Goal: Task Accomplishment & Management: Complete application form

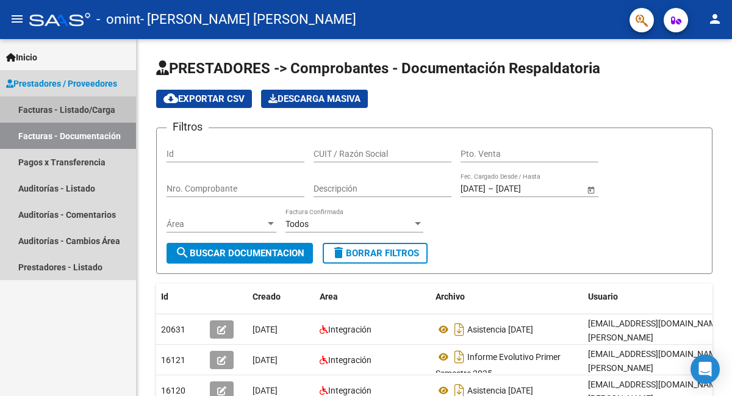
click at [102, 107] on link "Facturas - Listado/Carga" at bounding box center [68, 109] width 136 height 26
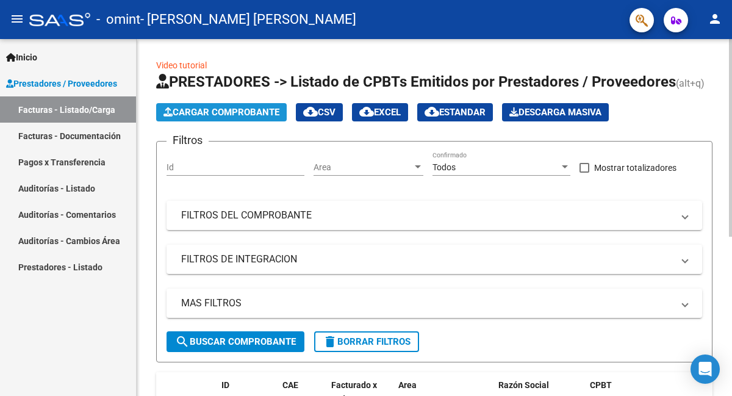
click at [254, 115] on span "Cargar Comprobante" at bounding box center [221, 112] width 116 height 11
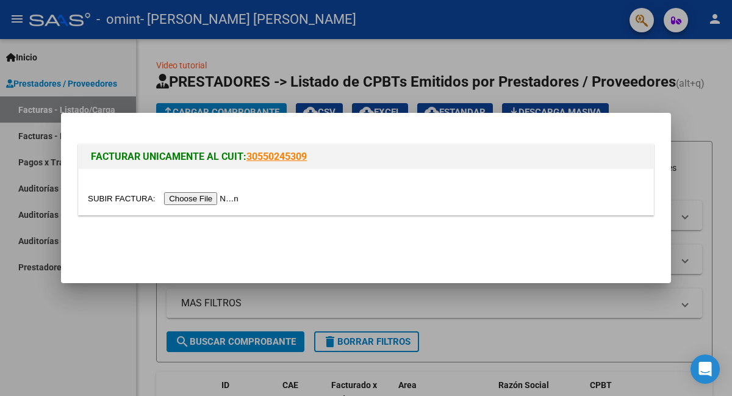
click at [224, 202] on input "file" at bounding box center [165, 198] width 154 height 13
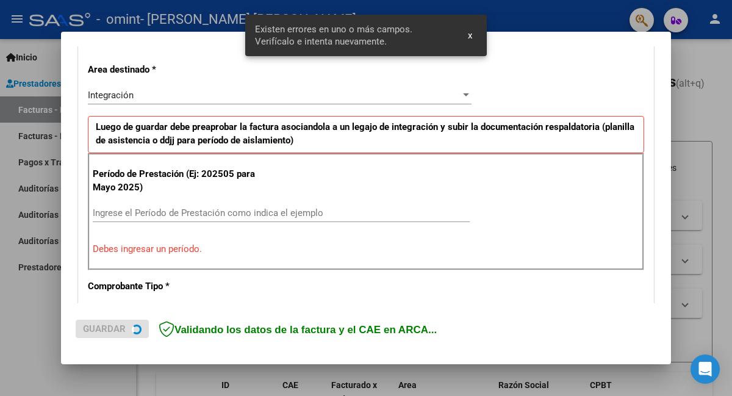
scroll to position [294, 0]
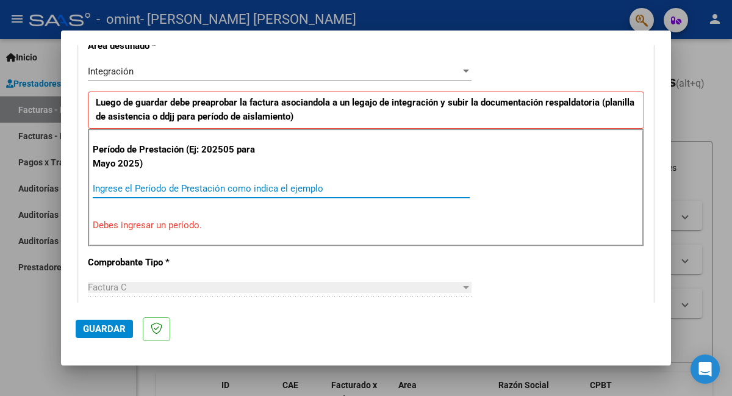
click at [240, 187] on input "Ingrese el Período de Prestación como indica el ejemplo" at bounding box center [281, 188] width 377 height 11
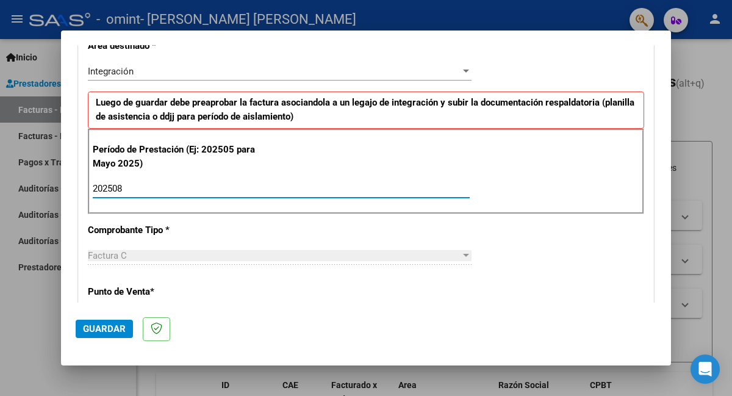
type input "202508"
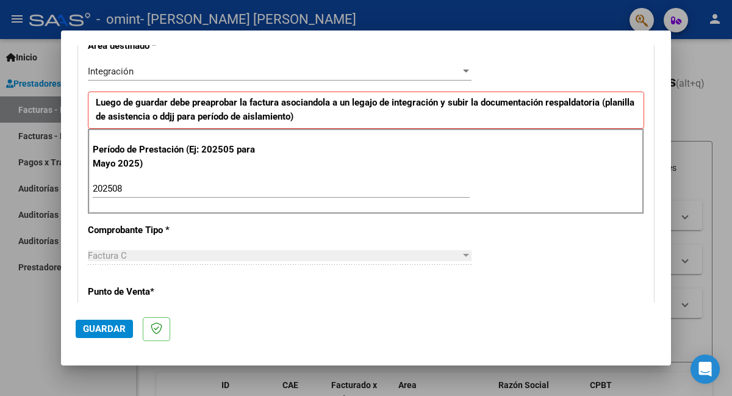
click at [461, 254] on div at bounding box center [466, 256] width 11 height 10
click at [123, 290] on p "Punto de Venta *" at bounding box center [171, 292] width 167 height 14
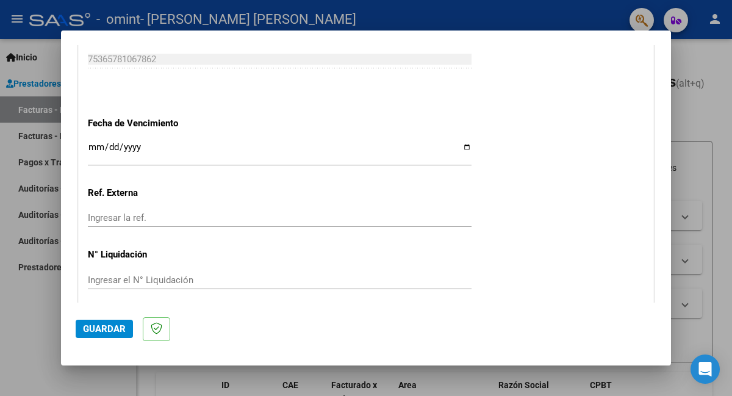
scroll to position [831, 0]
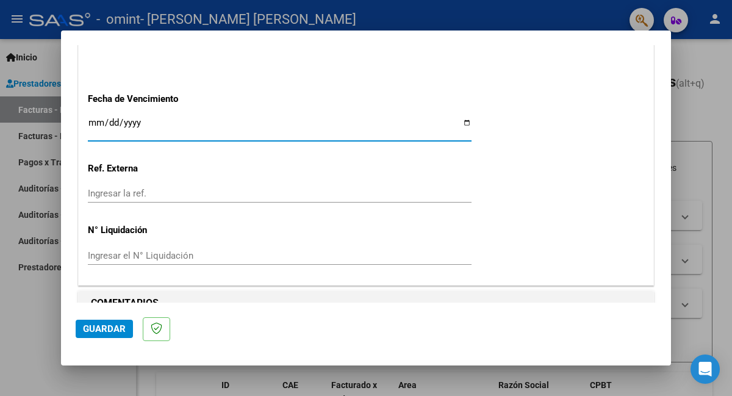
click at [462, 120] on input "Ingresar la fecha" at bounding box center [280, 128] width 384 height 20
type input "[DATE]"
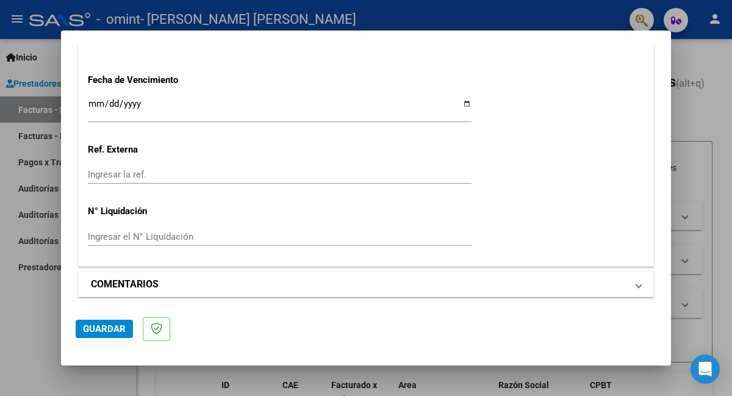
click at [636, 285] on span at bounding box center [638, 284] width 5 height 15
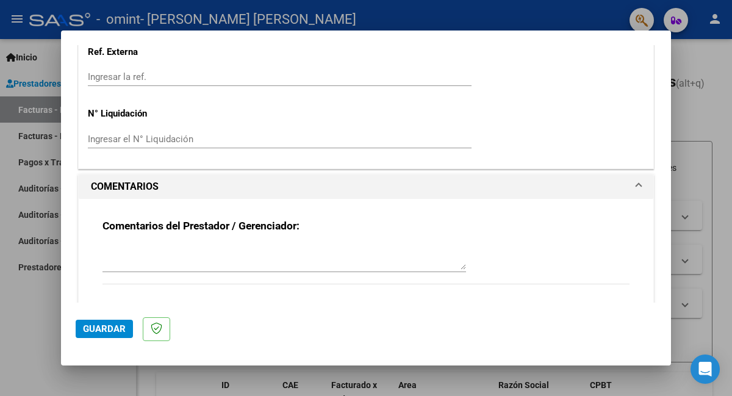
scroll to position [967, 0]
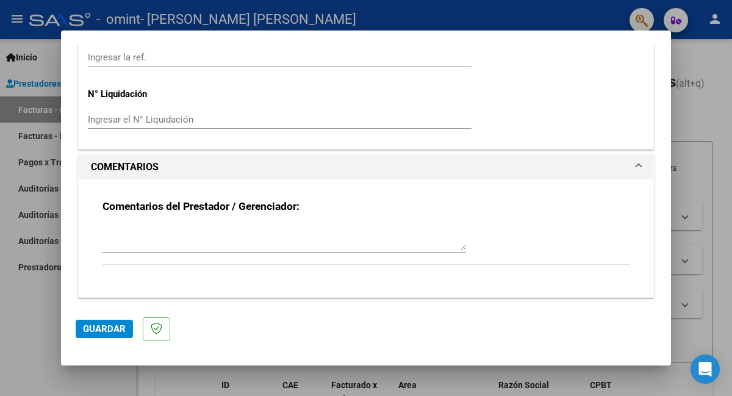
click at [460, 246] on div "Comentarios del Prestador / Gerenciador:" at bounding box center [365, 238] width 527 height 79
click at [457, 246] on textarea at bounding box center [284, 238] width 364 height 24
click at [93, 331] on span "Guardar" at bounding box center [104, 328] width 43 height 11
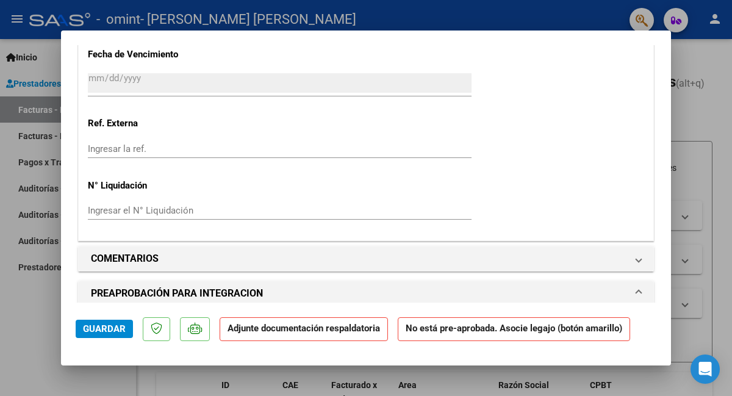
scroll to position [1016, 0]
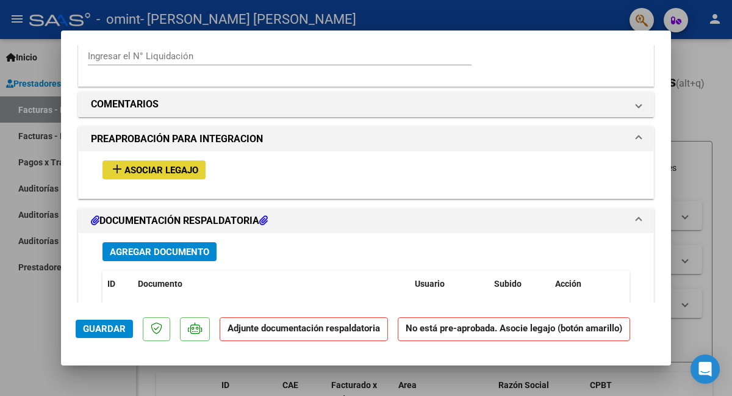
click at [176, 165] on span "Asociar Legajo" at bounding box center [161, 170] width 74 height 11
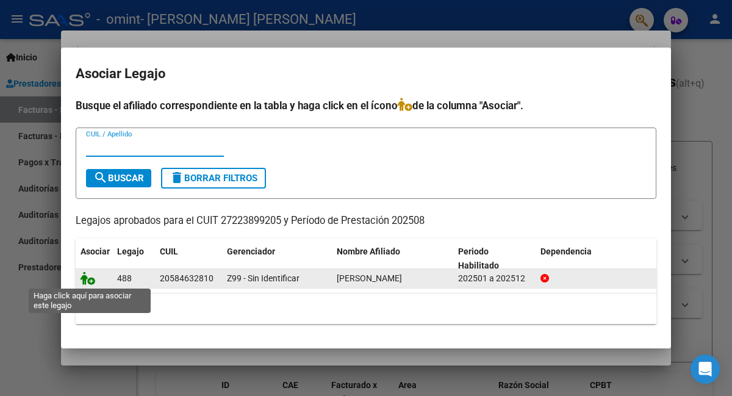
click at [88, 281] on icon at bounding box center [88, 277] width 15 height 13
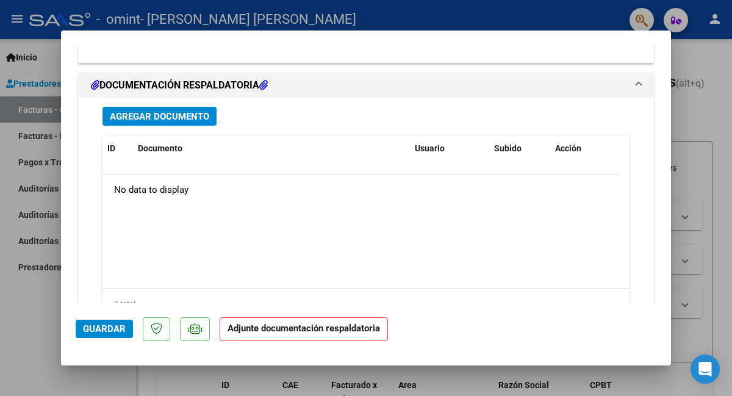
scroll to position [1366, 0]
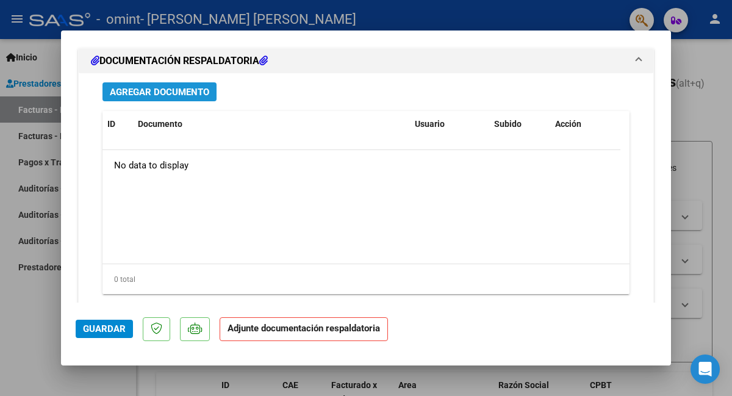
click at [181, 89] on span "Agregar Documento" at bounding box center [159, 92] width 99 height 11
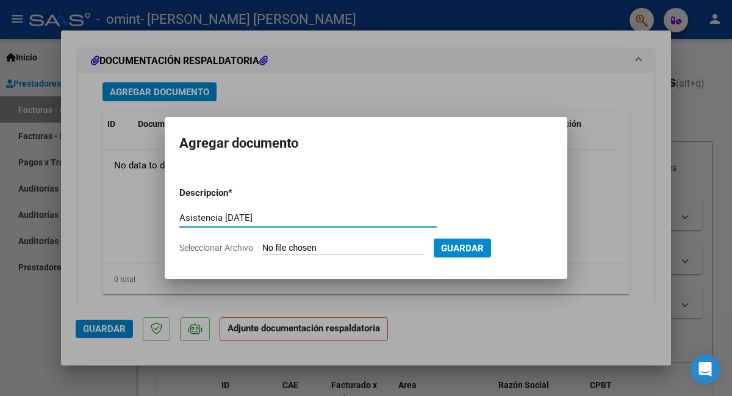
type input "Asistencia [DATE]"
click at [304, 248] on input "Seleccionar Archivo" at bounding box center [343, 249] width 162 height 12
type input "C:\fakepath\Asistencia [DATE] [PERSON_NAME] .pdf"
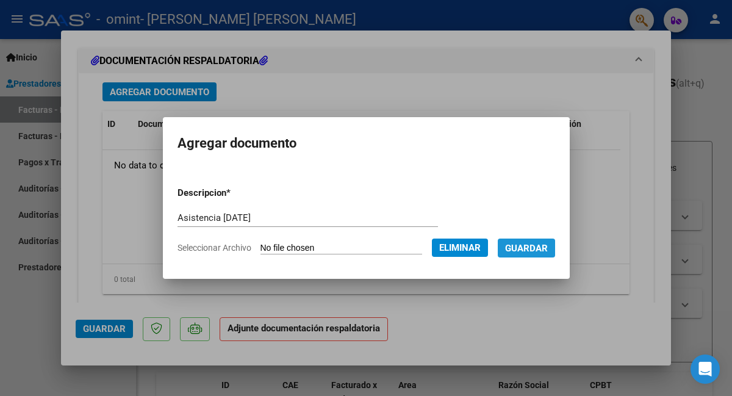
click at [528, 251] on span "Guardar" at bounding box center [526, 248] width 43 height 11
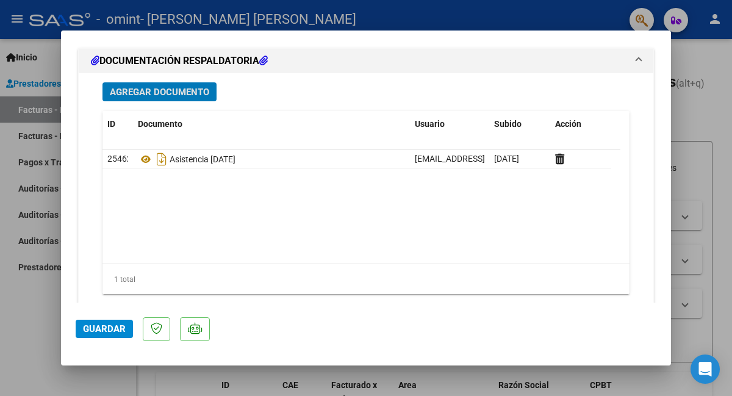
click at [112, 331] on span "Guardar" at bounding box center [104, 328] width 43 height 11
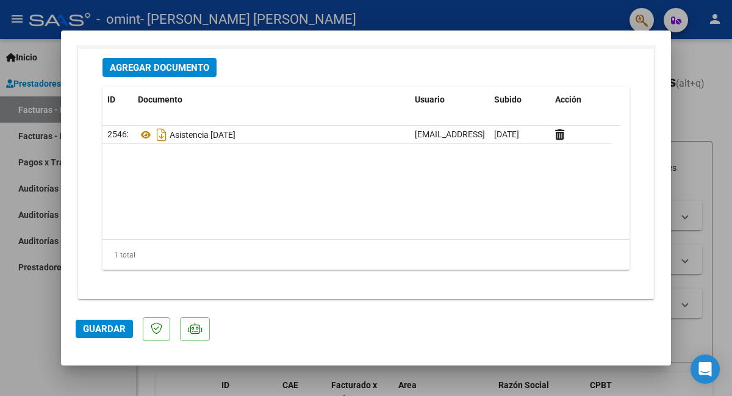
scroll to position [1391, 0]
click at [703, 174] on div at bounding box center [366, 198] width 732 height 396
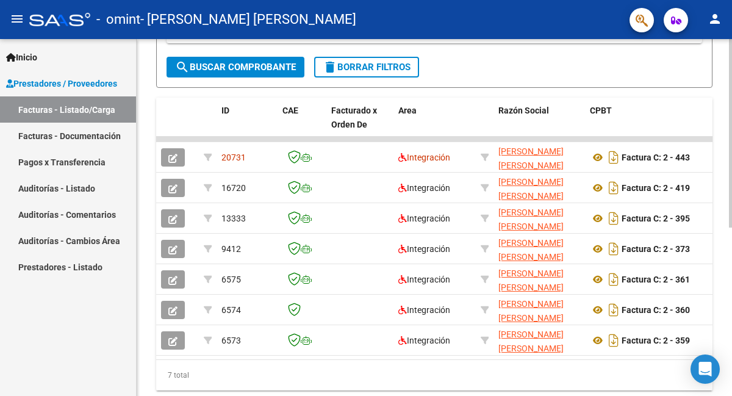
scroll to position [276, 0]
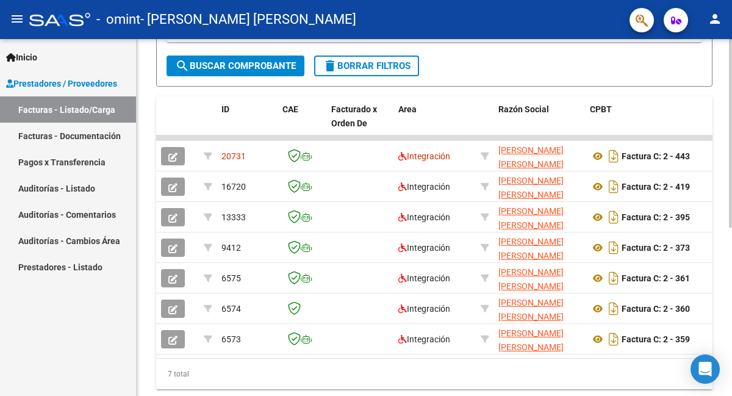
click at [731, 369] on div at bounding box center [730, 284] width 3 height 188
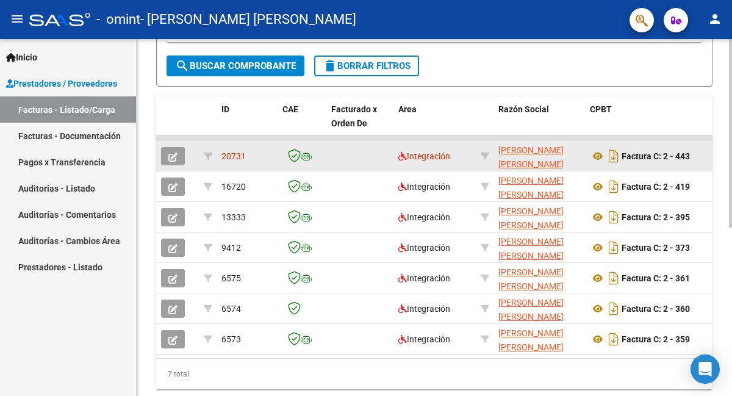
click at [351, 156] on datatable-body-cell at bounding box center [359, 156] width 67 height 30
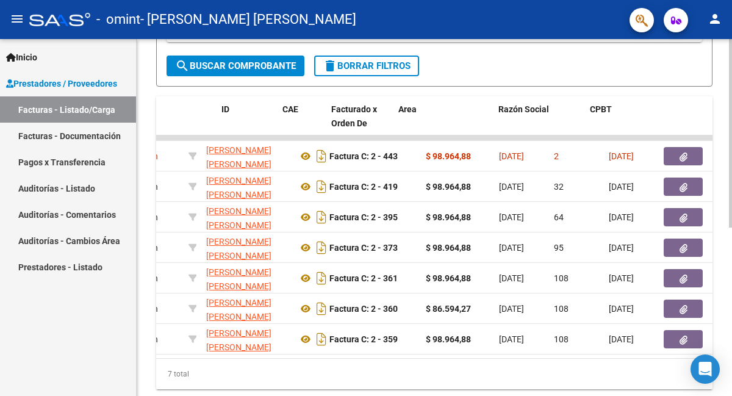
scroll to position [0, 0]
